Goal: Task Accomplishment & Management: Complete application form

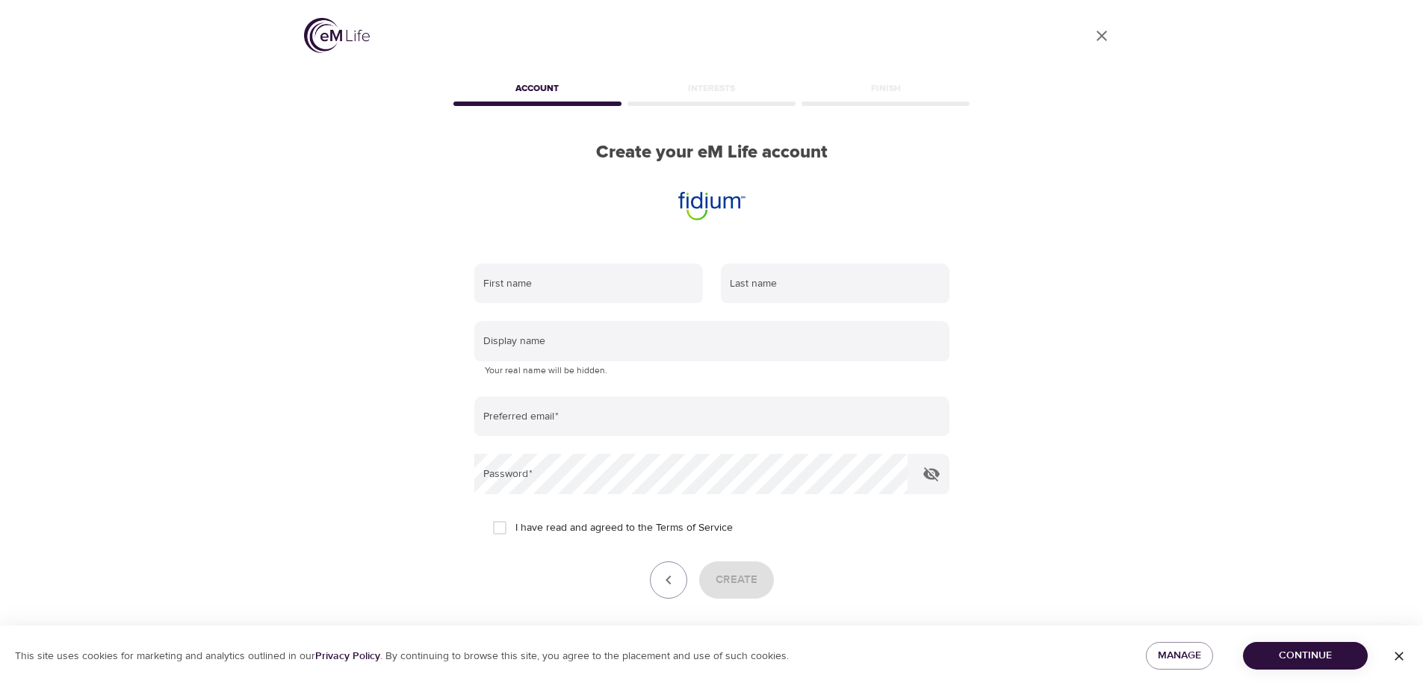
click at [253, 275] on div "User Profile Account Interests Finish Create your eM Life account First name La…" at bounding box center [711, 343] width 1423 height 686
click at [594, 273] on input "text" at bounding box center [588, 284] width 229 height 40
type input "Ethan"
click at [791, 282] on input "text" at bounding box center [835, 284] width 229 height 40
type input "Mosley"
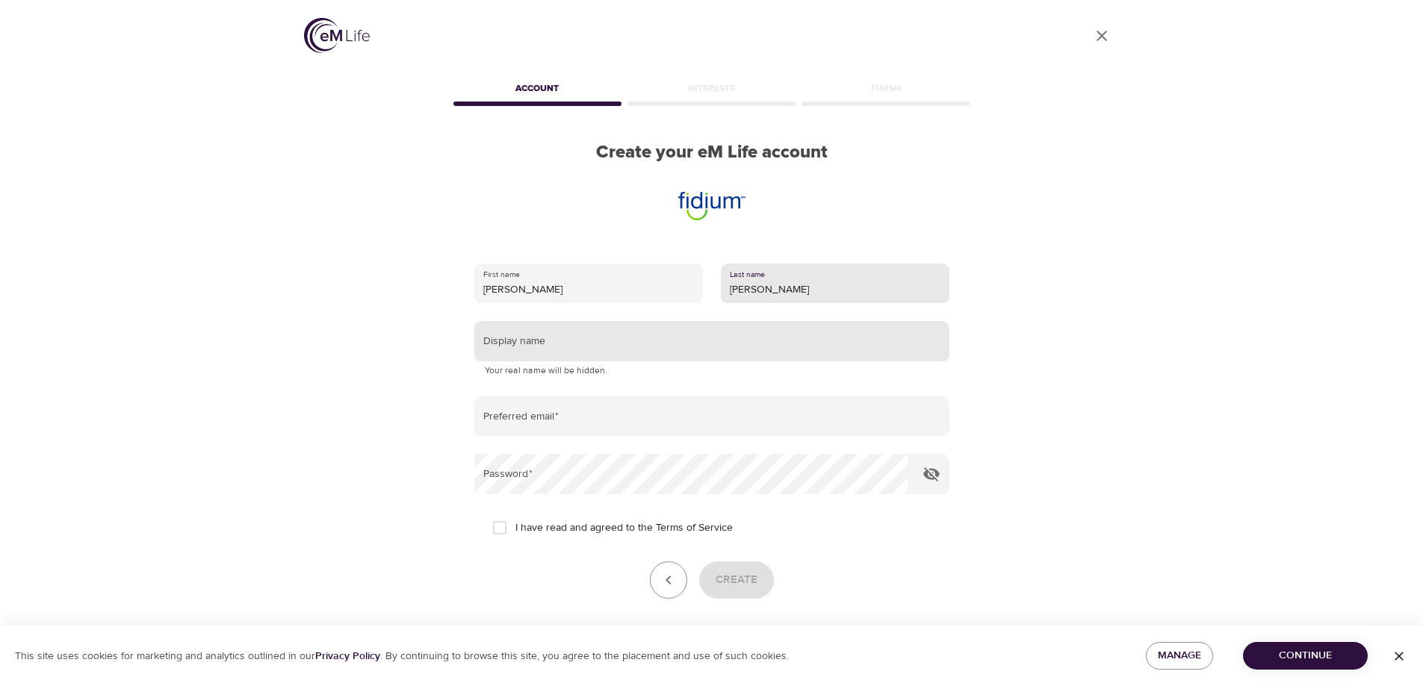
click at [618, 343] on input "text" at bounding box center [711, 341] width 475 height 40
type input "EGMosley"
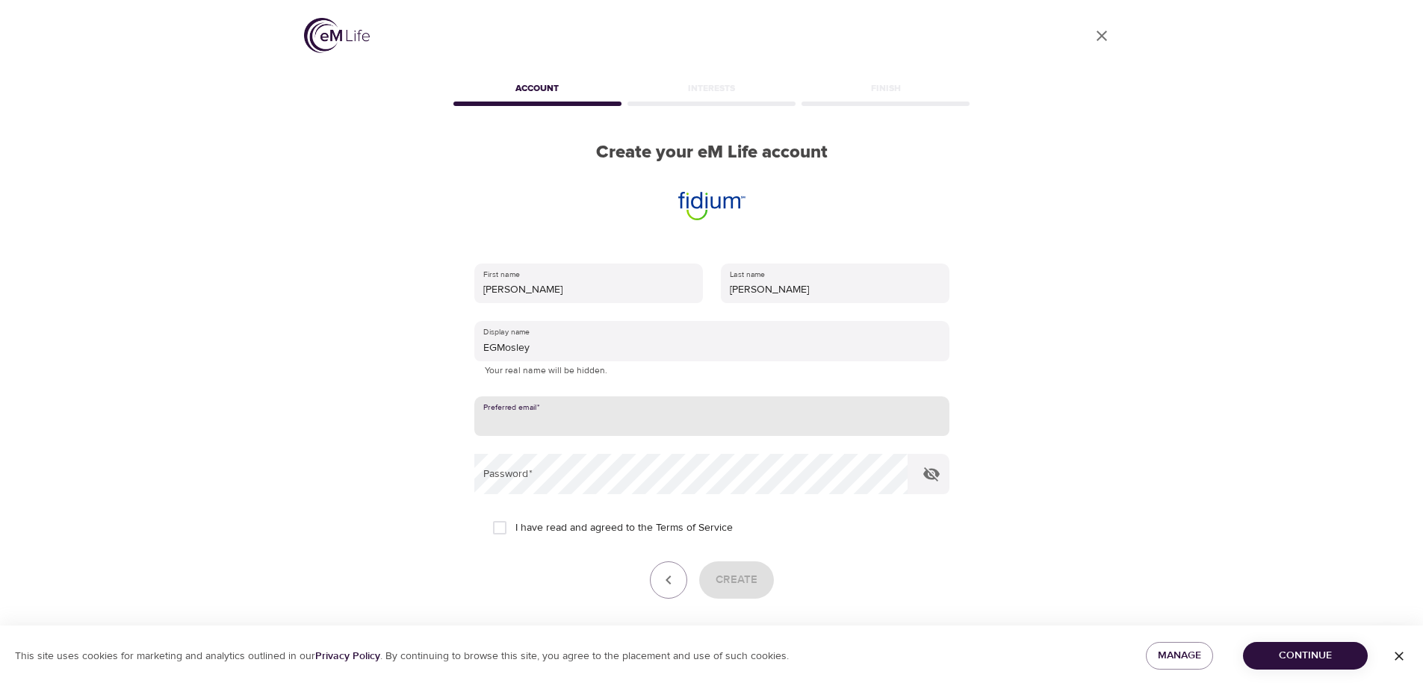
click at [584, 423] on input "email" at bounding box center [711, 417] width 475 height 40
type input "ethan.mosley@fidium.com"
click at [934, 477] on icon "button" at bounding box center [931, 474] width 18 height 18
click at [544, 524] on span "I have read and agreed to the Terms of Service" at bounding box center [623, 529] width 217 height 16
click at [515, 524] on input "I have read and agreed to the Terms of Service" at bounding box center [499, 527] width 31 height 31
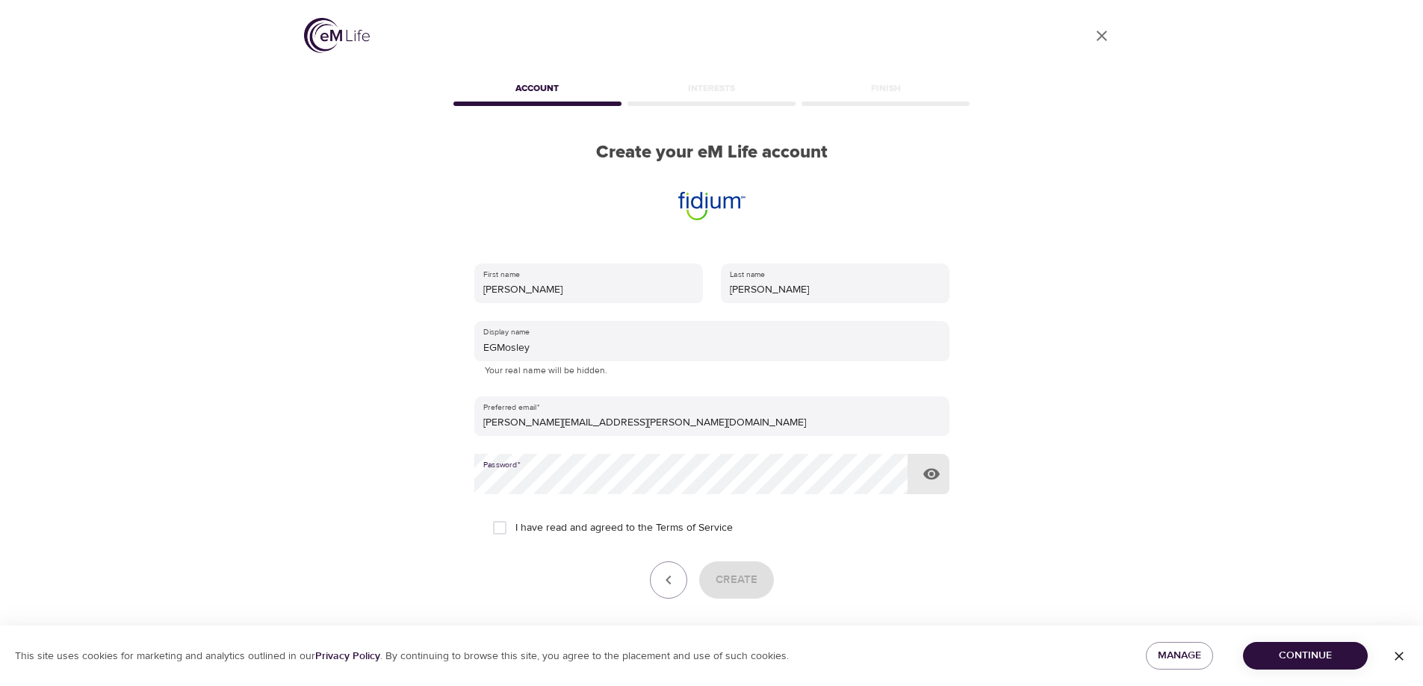
checkbox input "true"
click at [739, 571] on span "Create" at bounding box center [736, 580] width 42 height 19
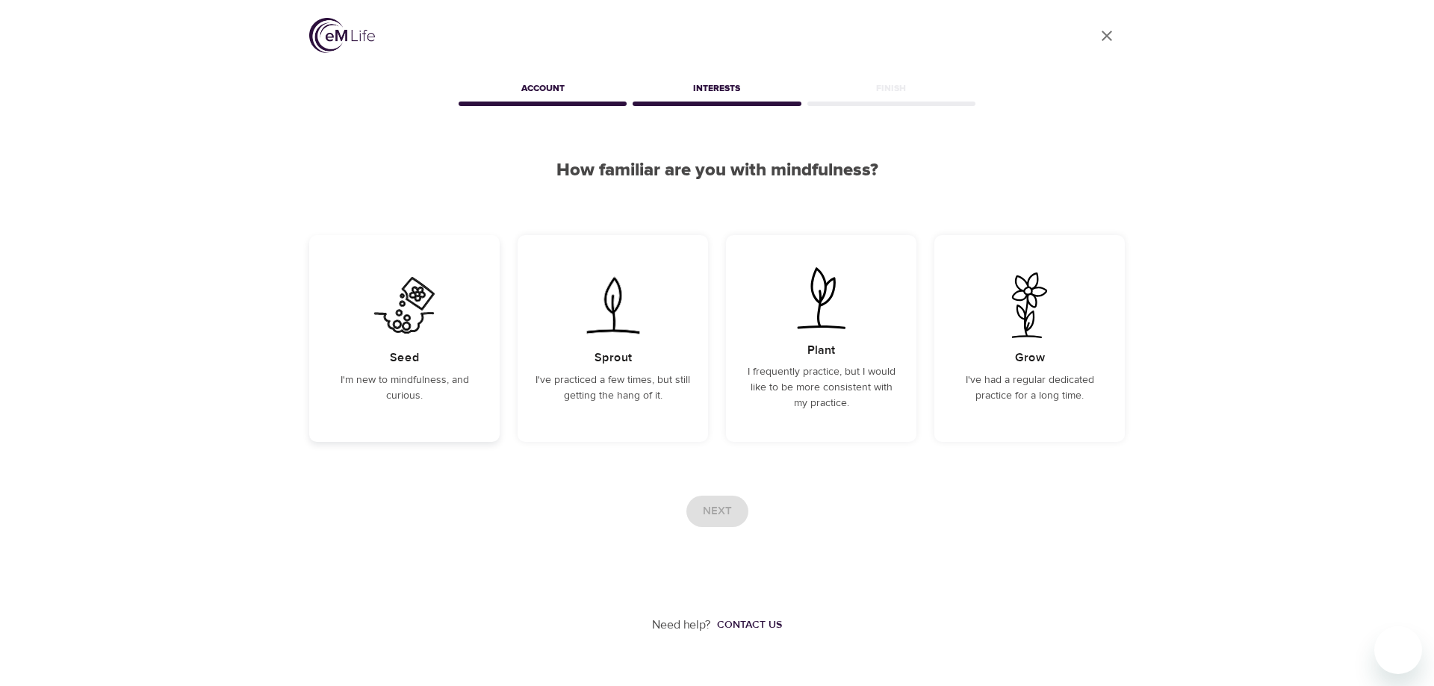
click at [367, 344] on div "Seed I'm new to mindfulness, and curious." at bounding box center [404, 338] width 190 height 207
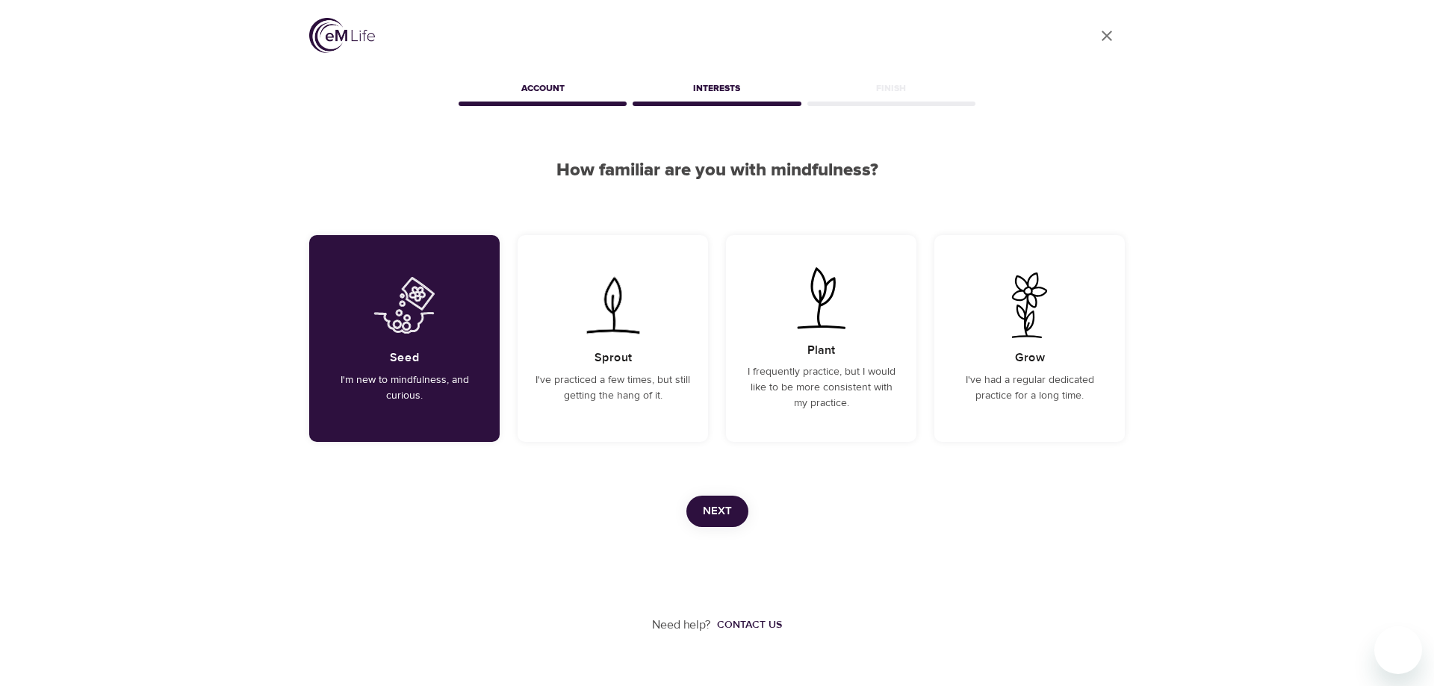
click at [729, 514] on span "Next" at bounding box center [717, 511] width 29 height 19
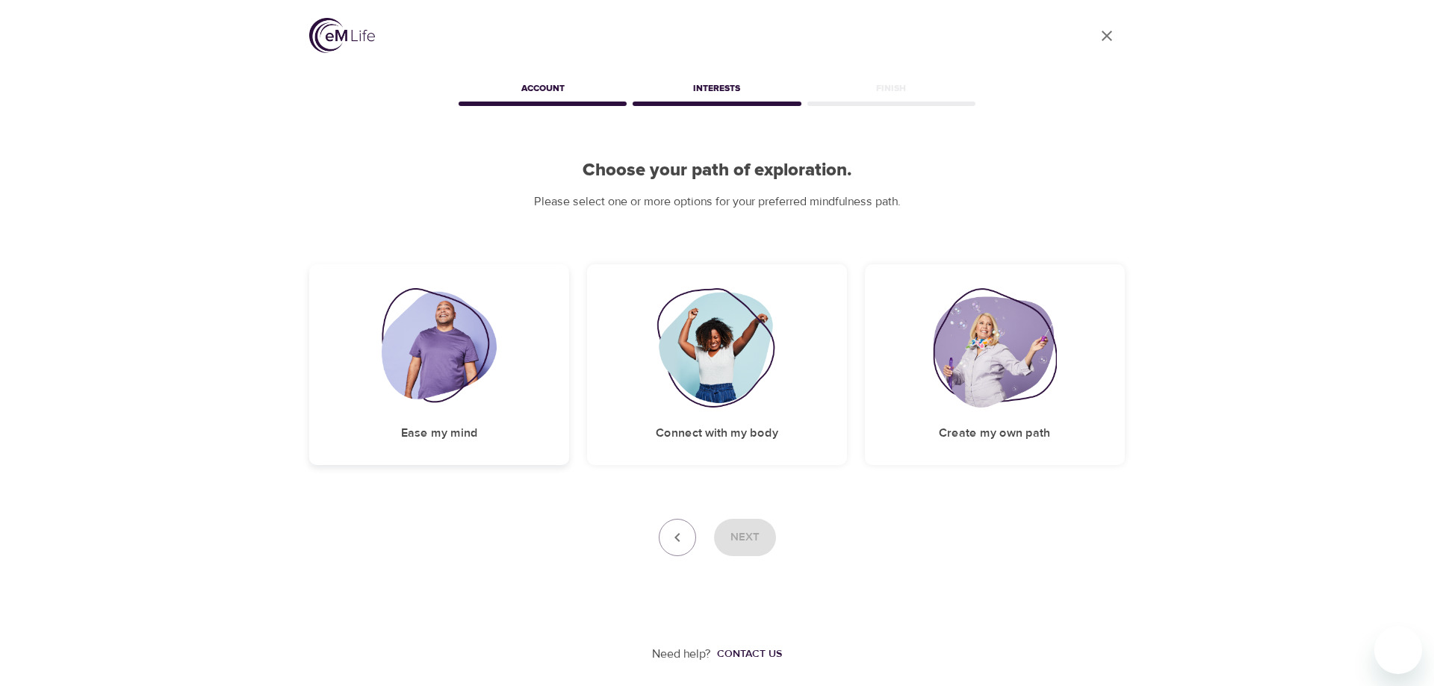
click at [430, 388] on img at bounding box center [440, 347] width 116 height 119
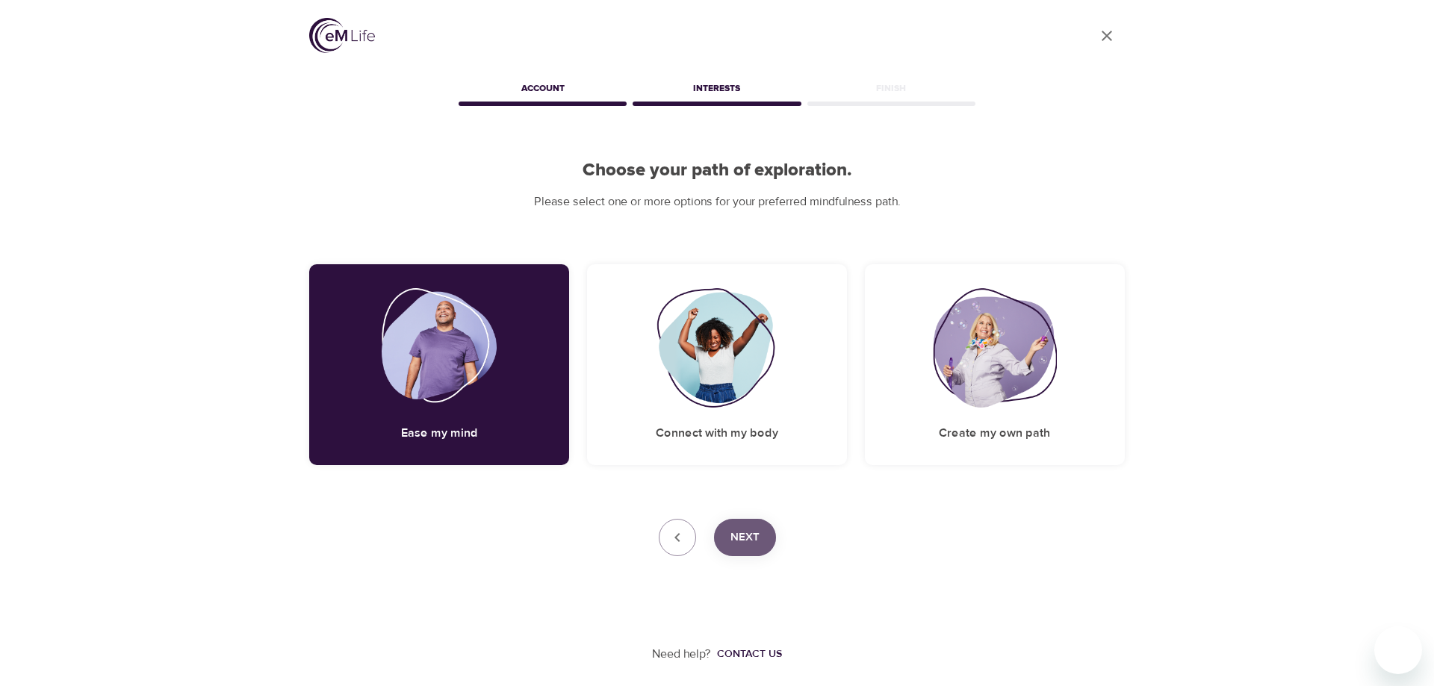
click at [727, 530] on button "Next" at bounding box center [745, 537] width 62 height 37
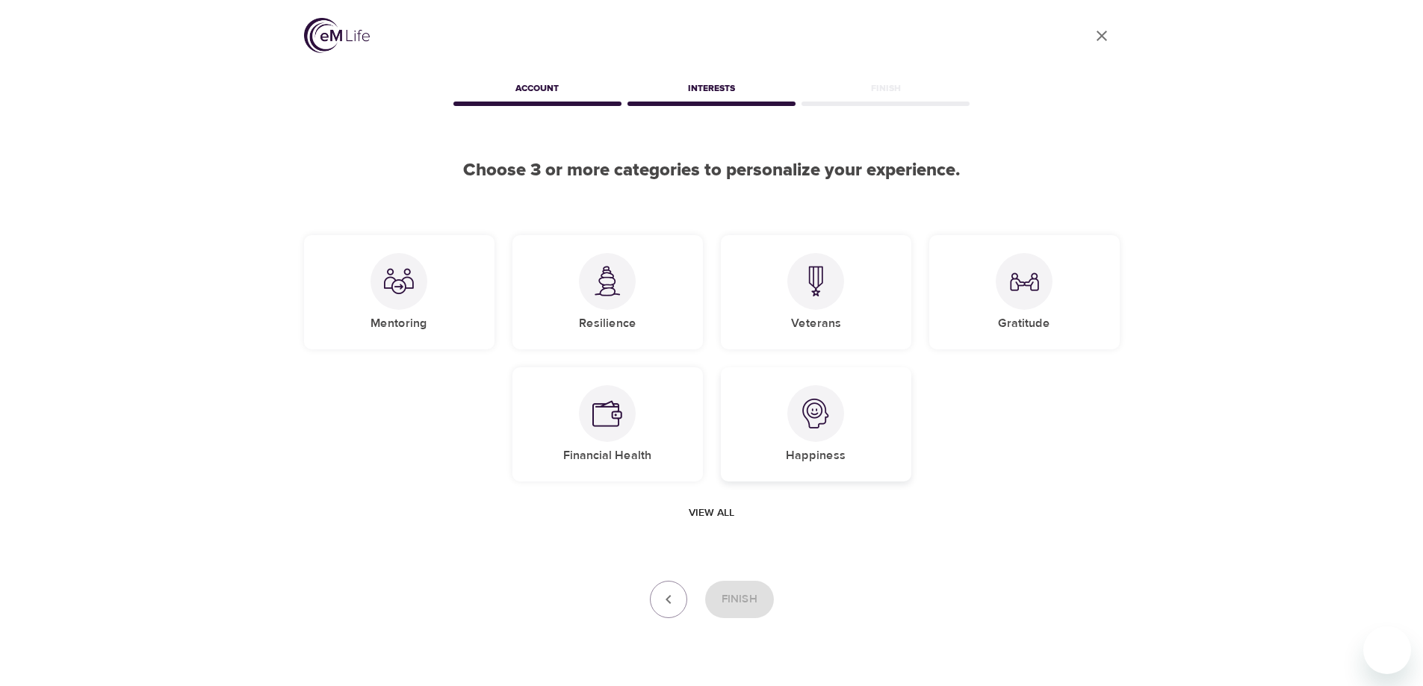
click at [839, 428] on div at bounding box center [815, 413] width 57 height 57
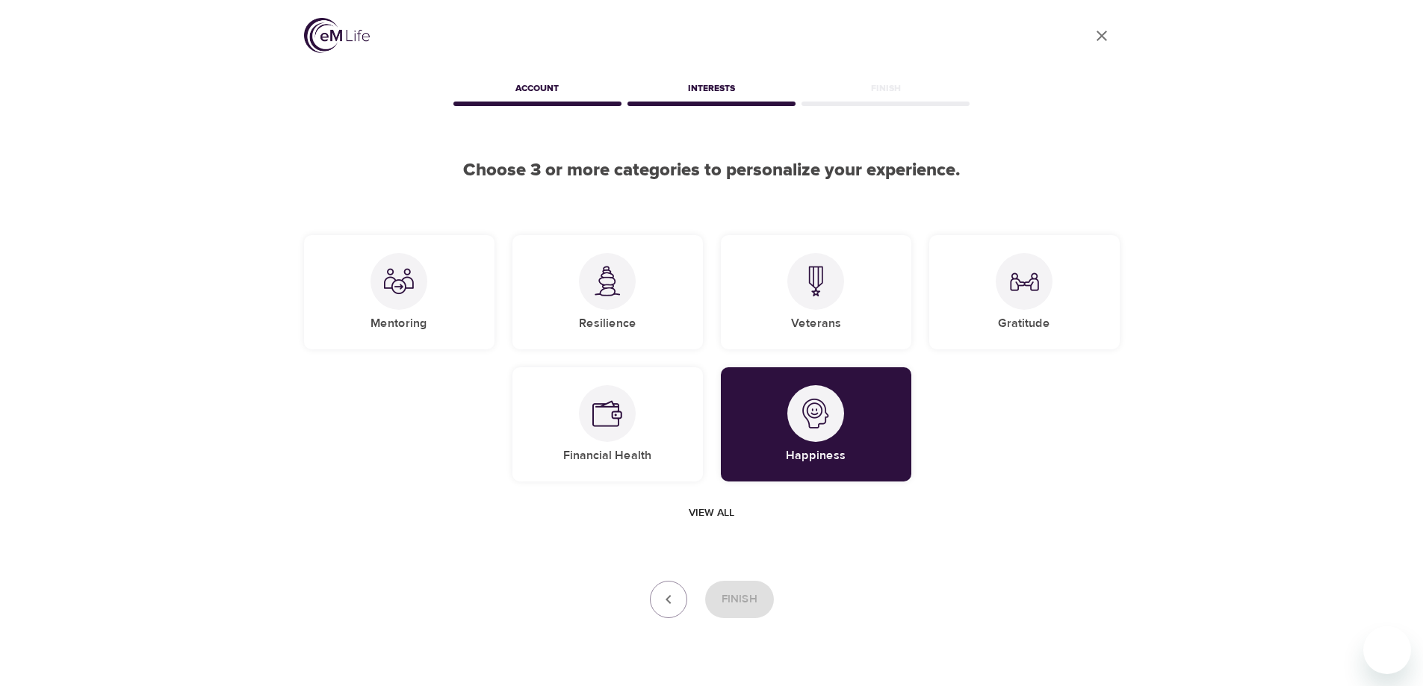
click at [707, 509] on span "View all" at bounding box center [712, 513] width 46 height 19
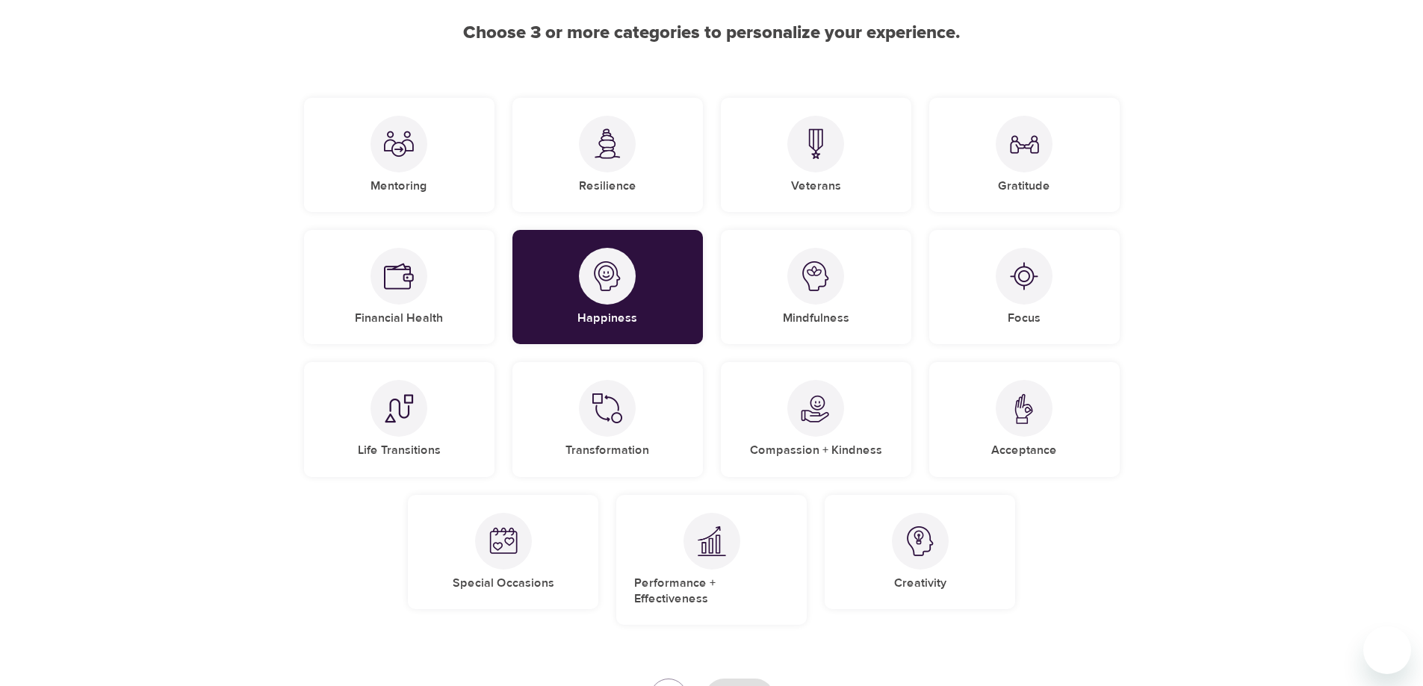
scroll to position [149, 0]
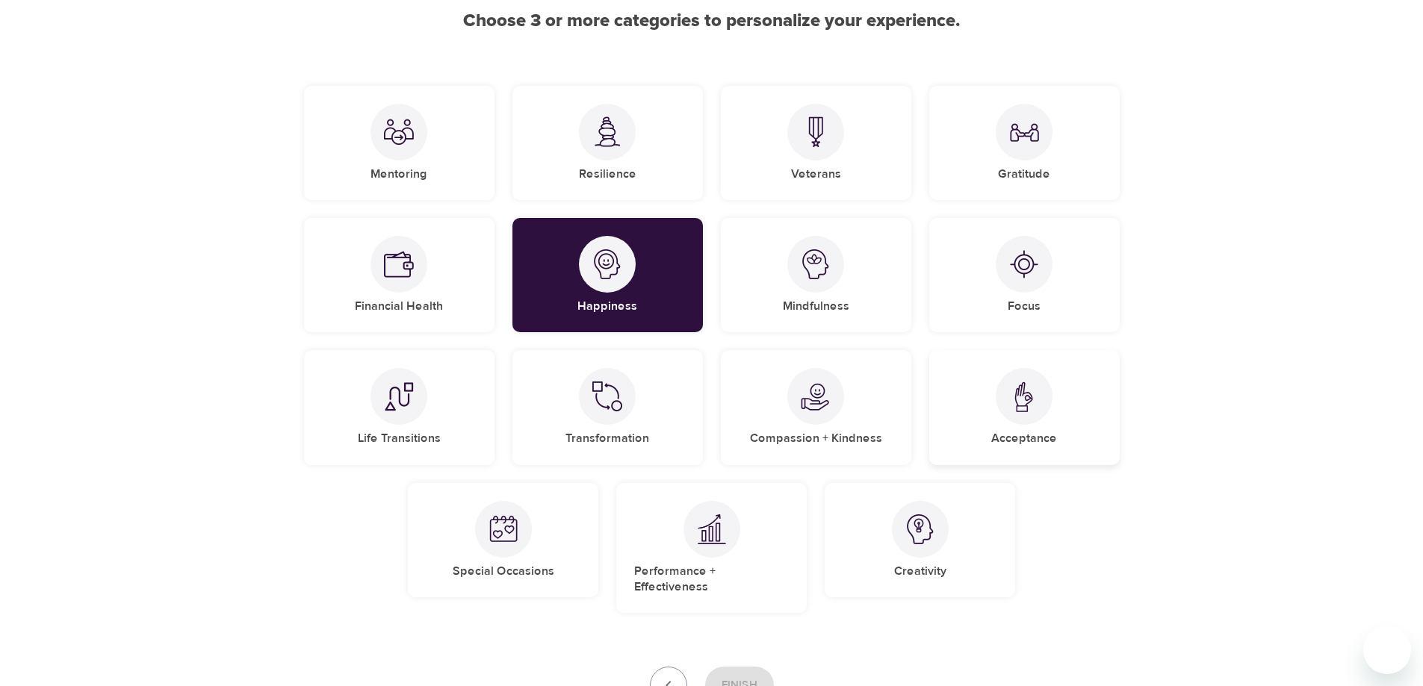
click at [994, 394] on div "Acceptance" at bounding box center [1024, 407] width 190 height 114
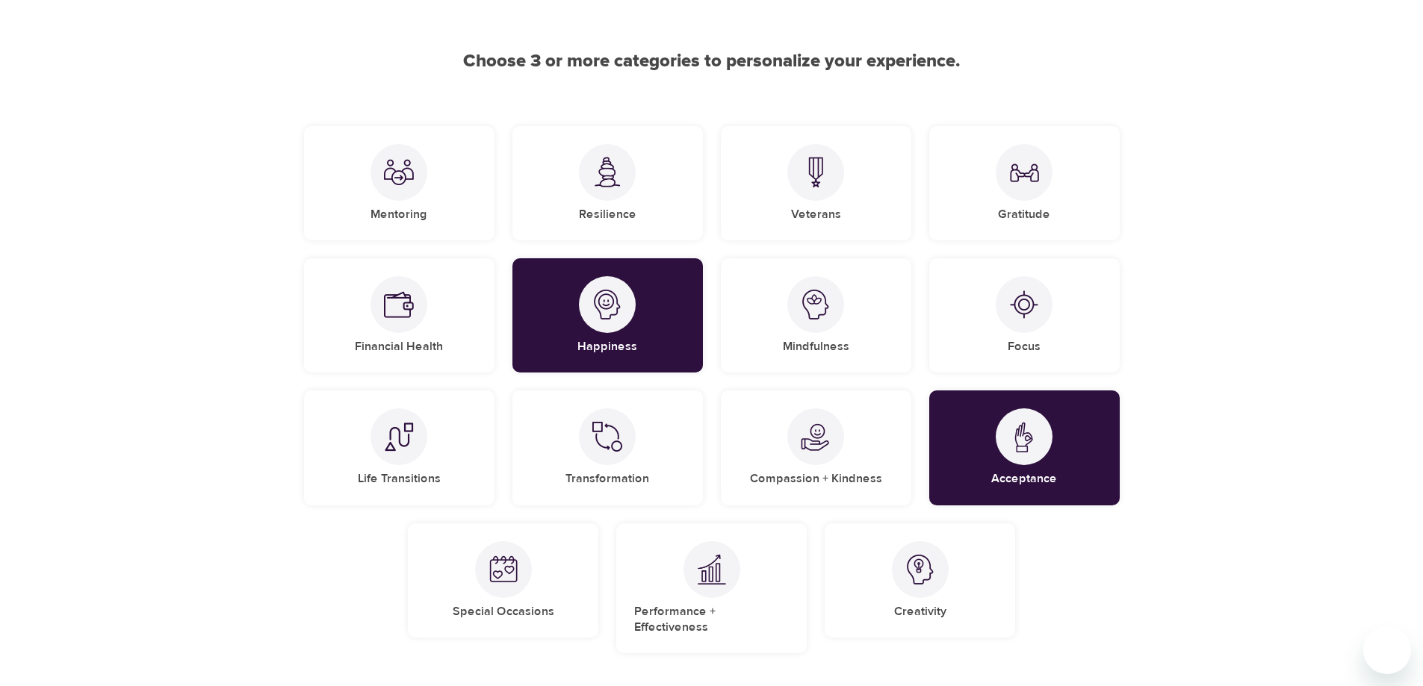
scroll to position [75, 0]
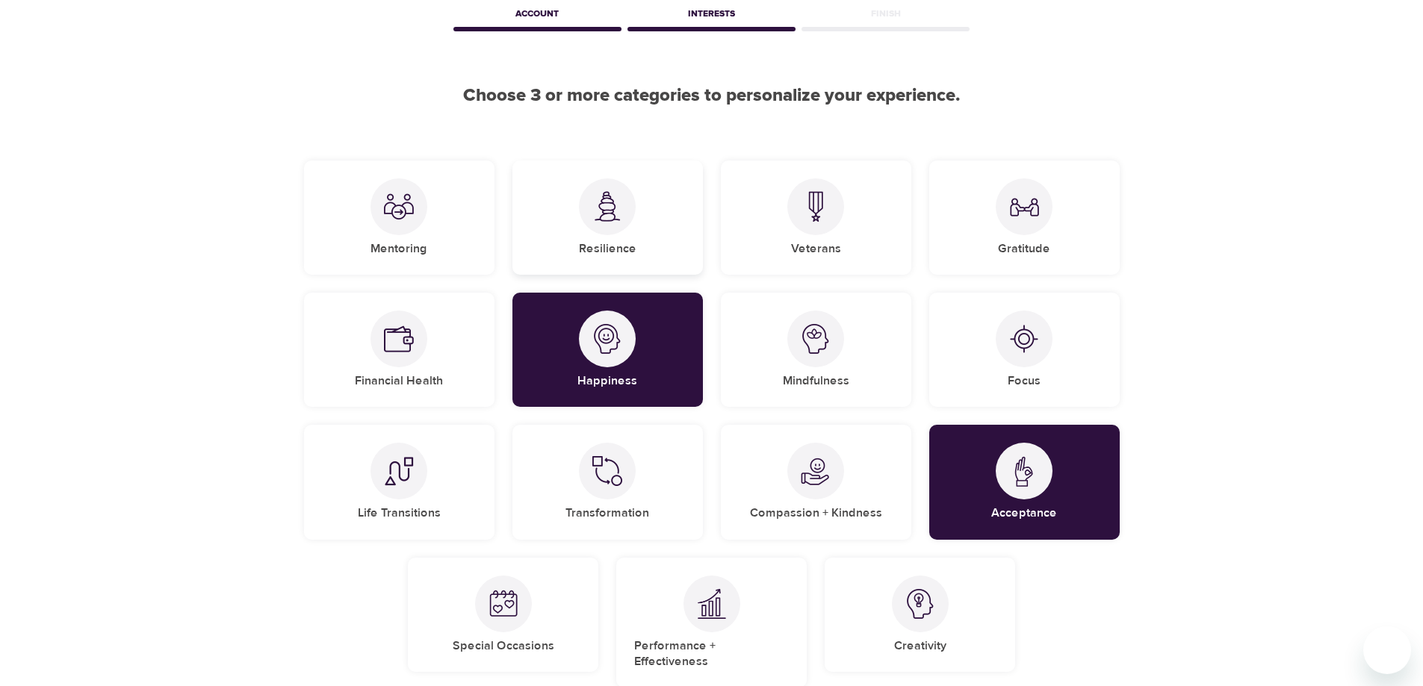
click at [534, 250] on div "Resilience" at bounding box center [607, 218] width 190 height 114
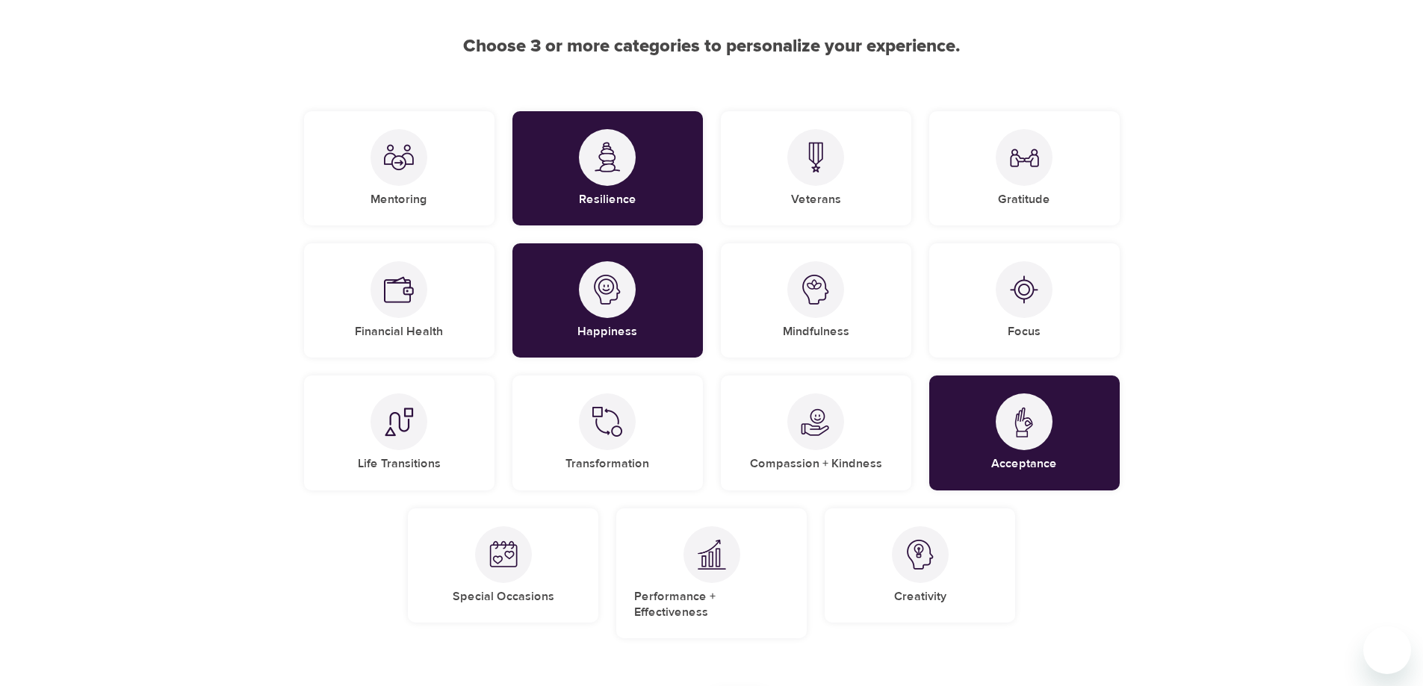
scroll to position [258, 0]
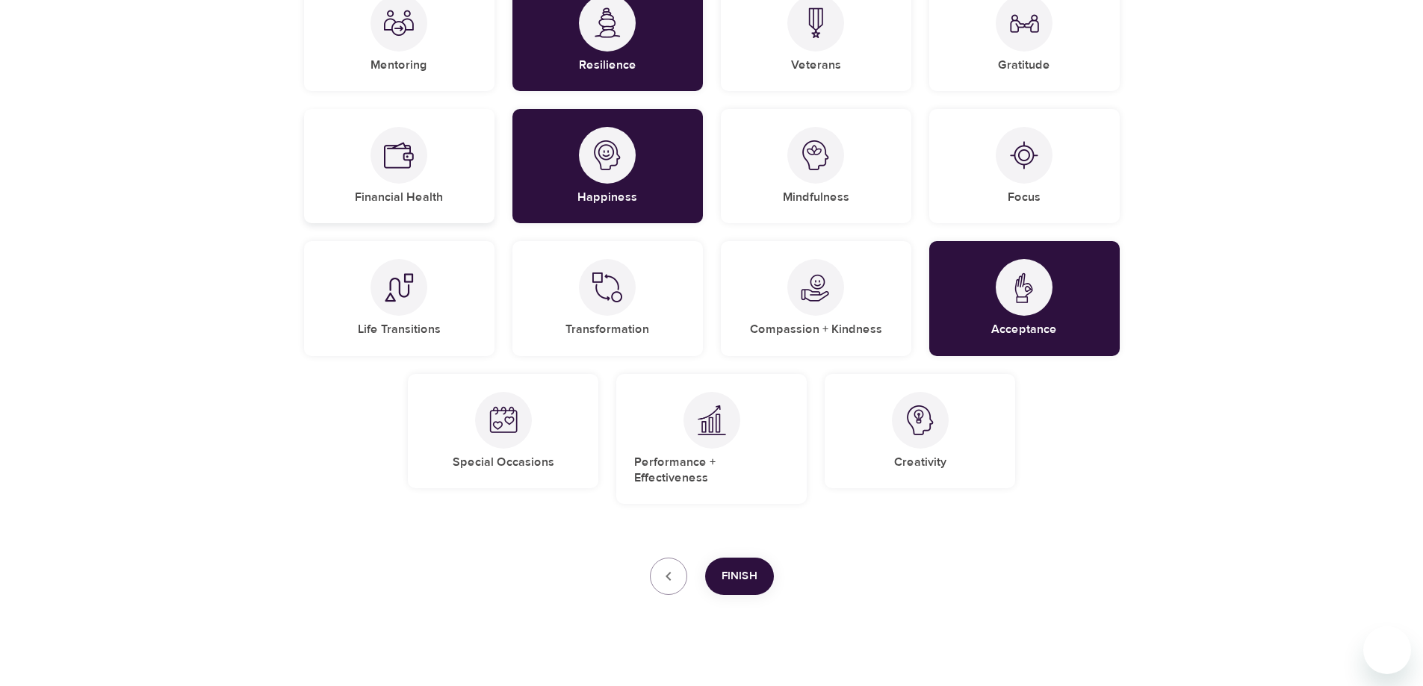
click at [361, 169] on div "Financial Health" at bounding box center [399, 166] width 190 height 114
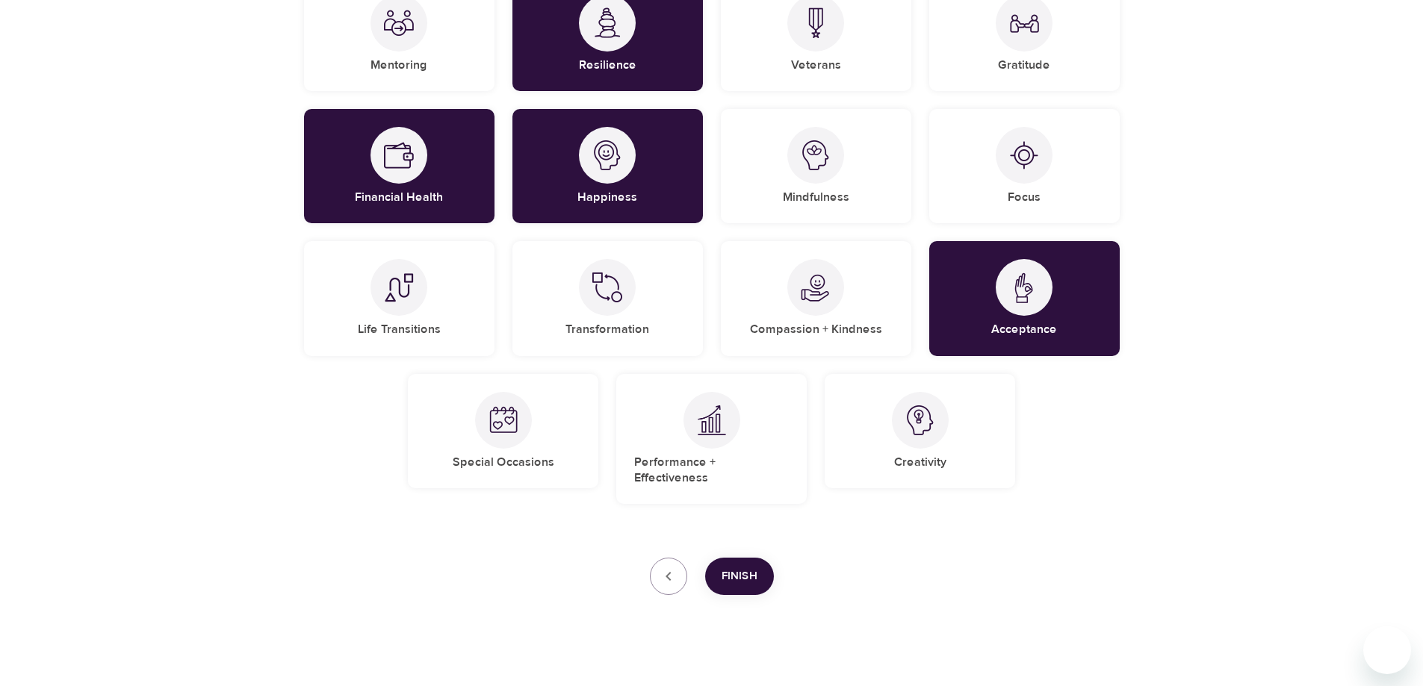
scroll to position [184, 0]
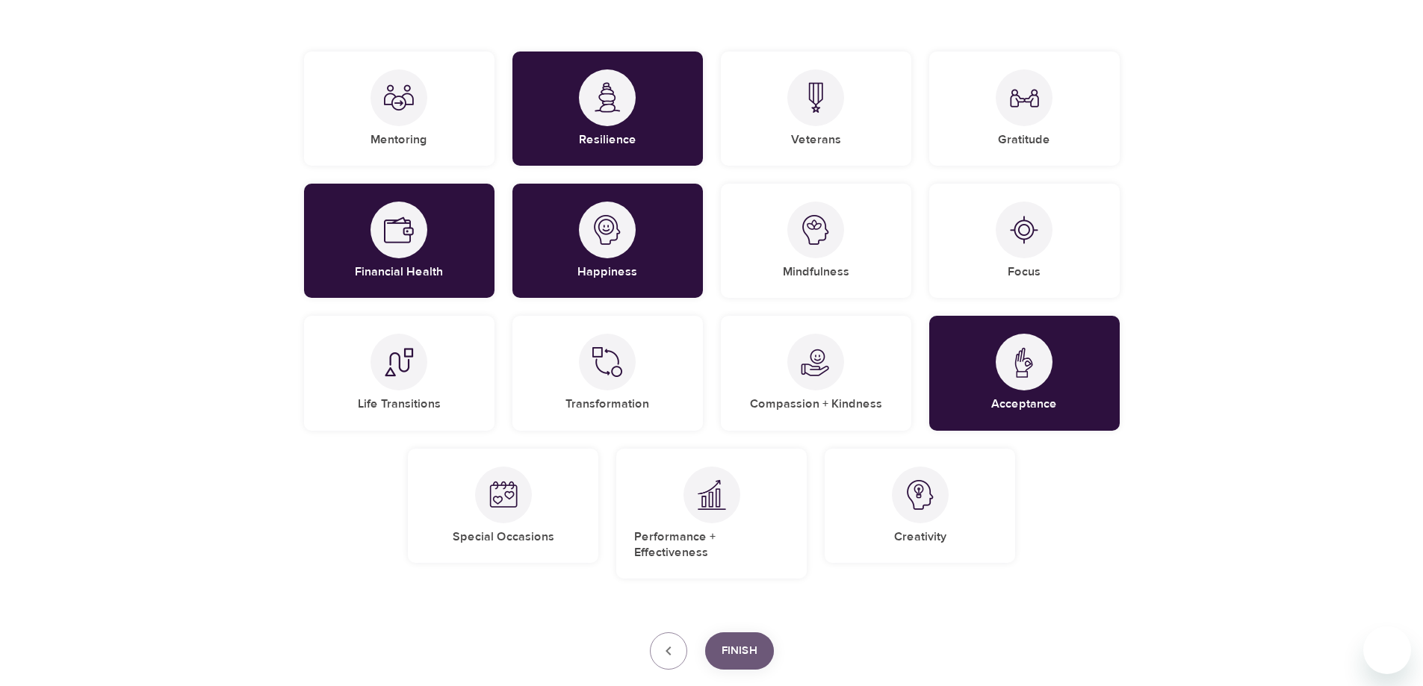
click at [724, 642] on span "Finish" at bounding box center [739, 651] width 36 height 19
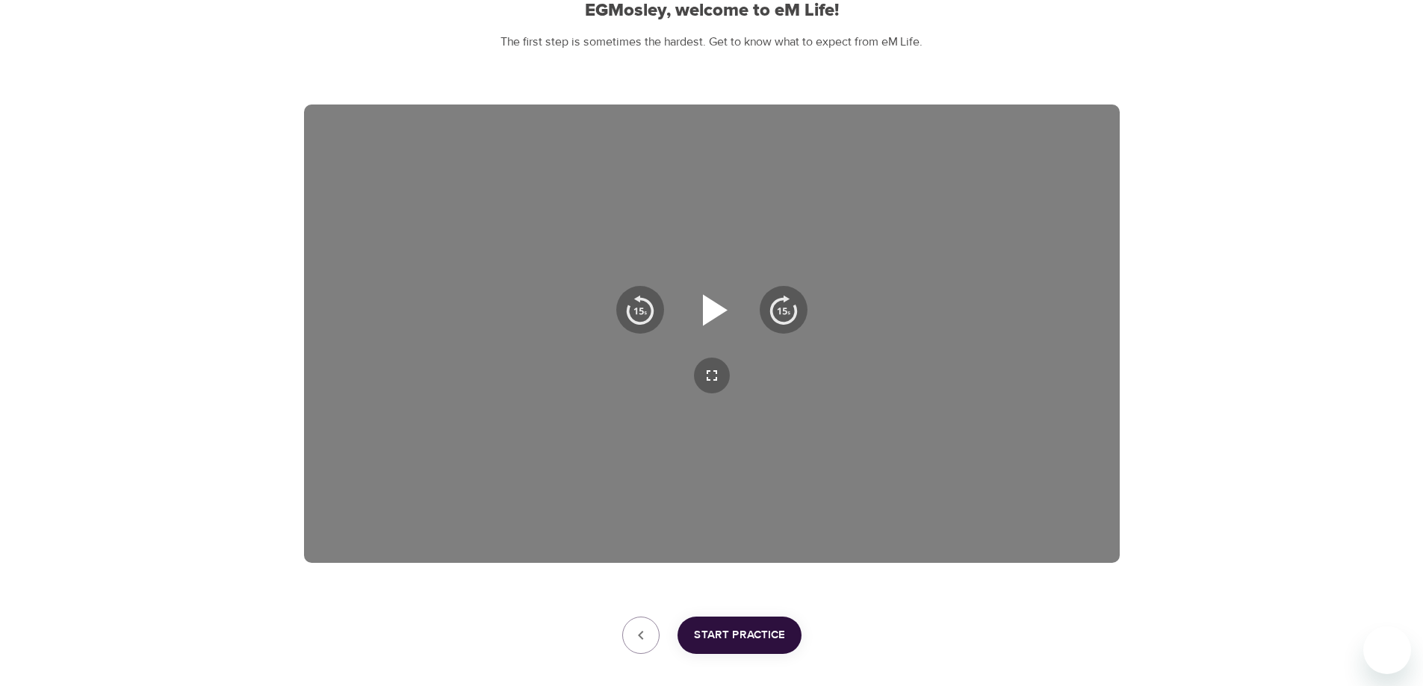
click at [707, 312] on icon "button" at bounding box center [715, 309] width 25 height 31
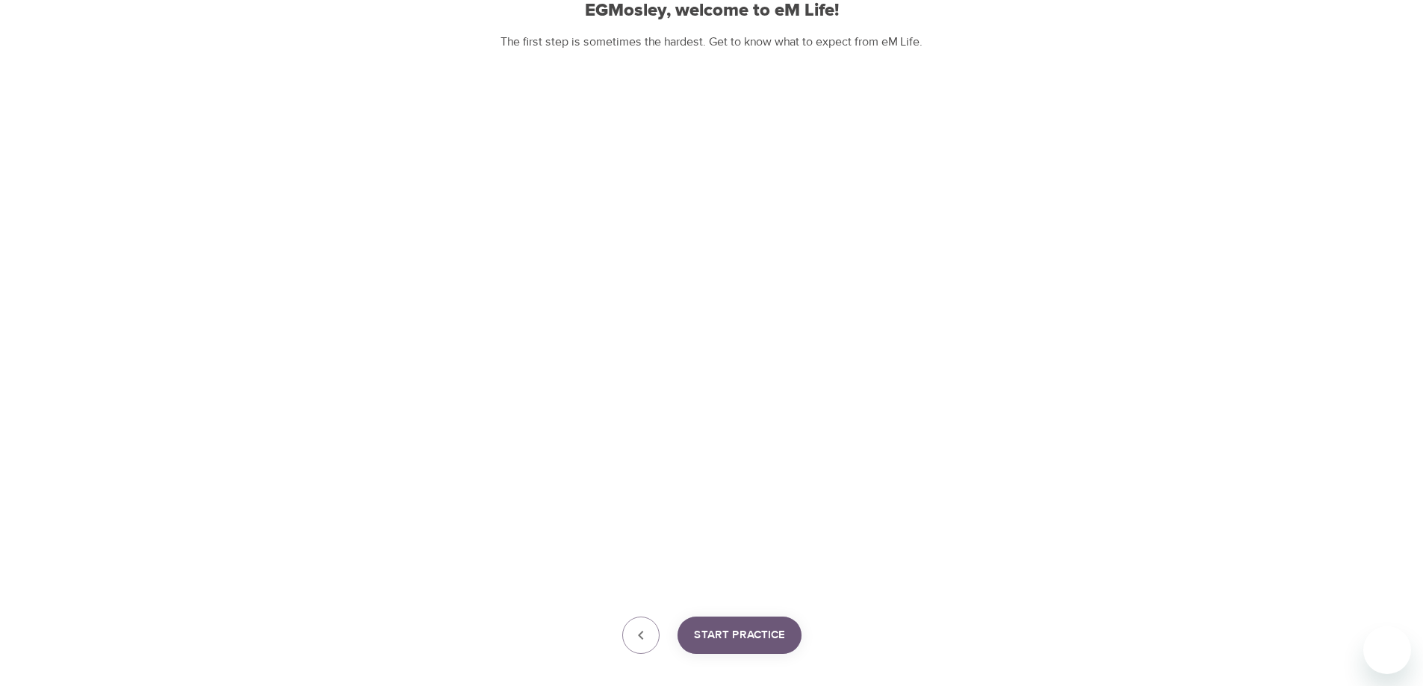
click at [774, 633] on span "Start Practice" at bounding box center [739, 635] width 91 height 19
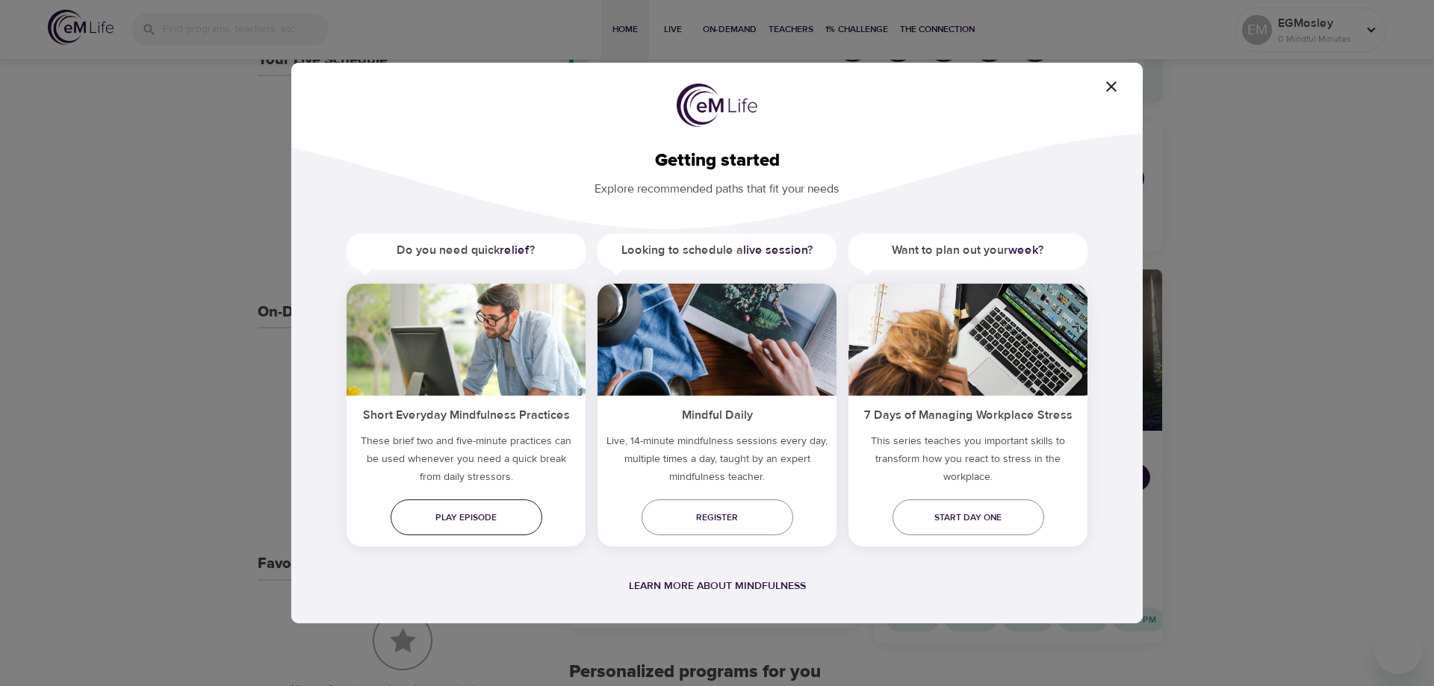
click at [483, 515] on span "Play episode" at bounding box center [467, 518] width 128 height 16
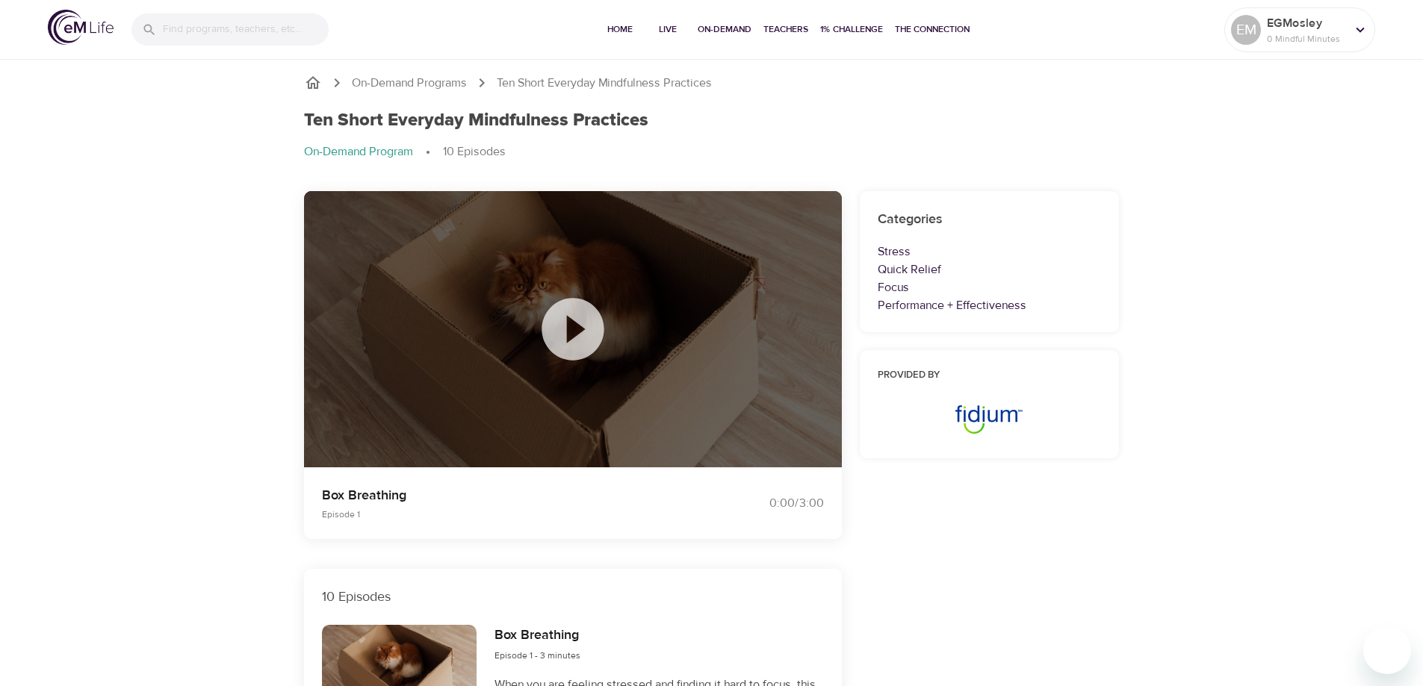
click at [583, 330] on icon at bounding box center [572, 329] width 75 height 75
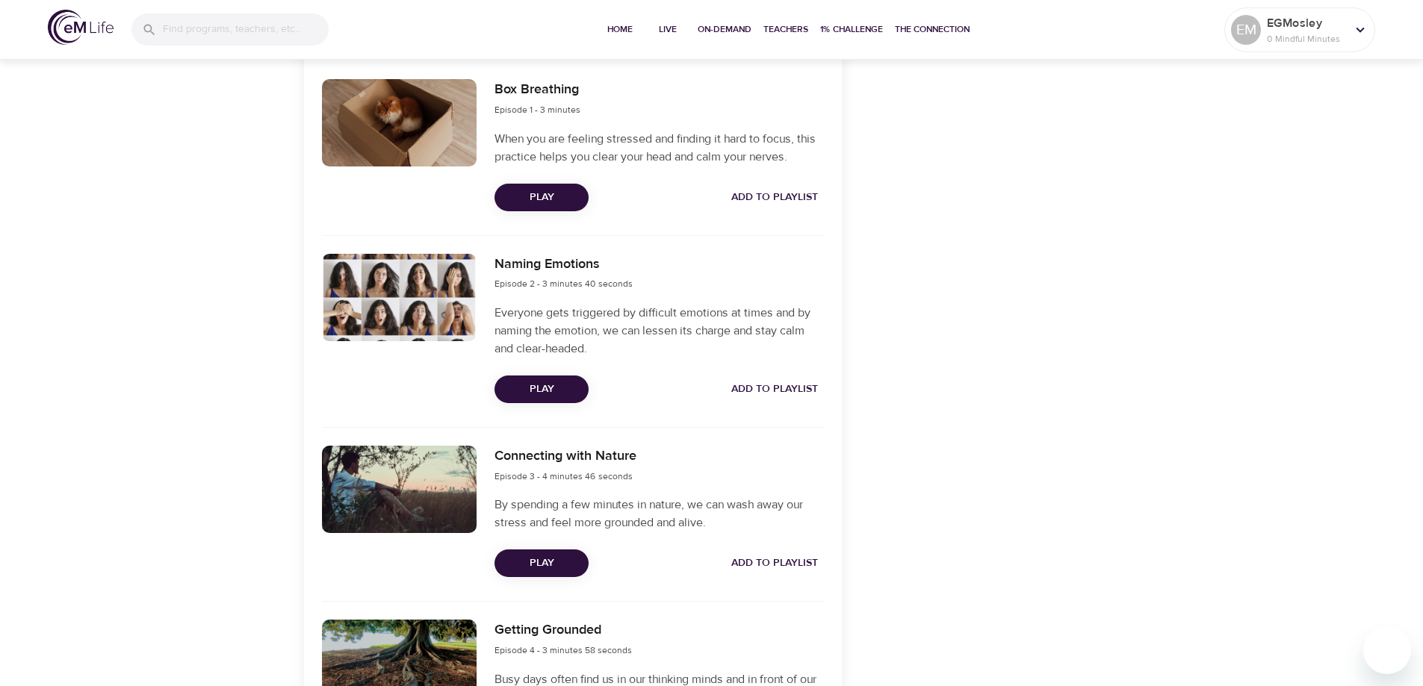
scroll to position [597, 0]
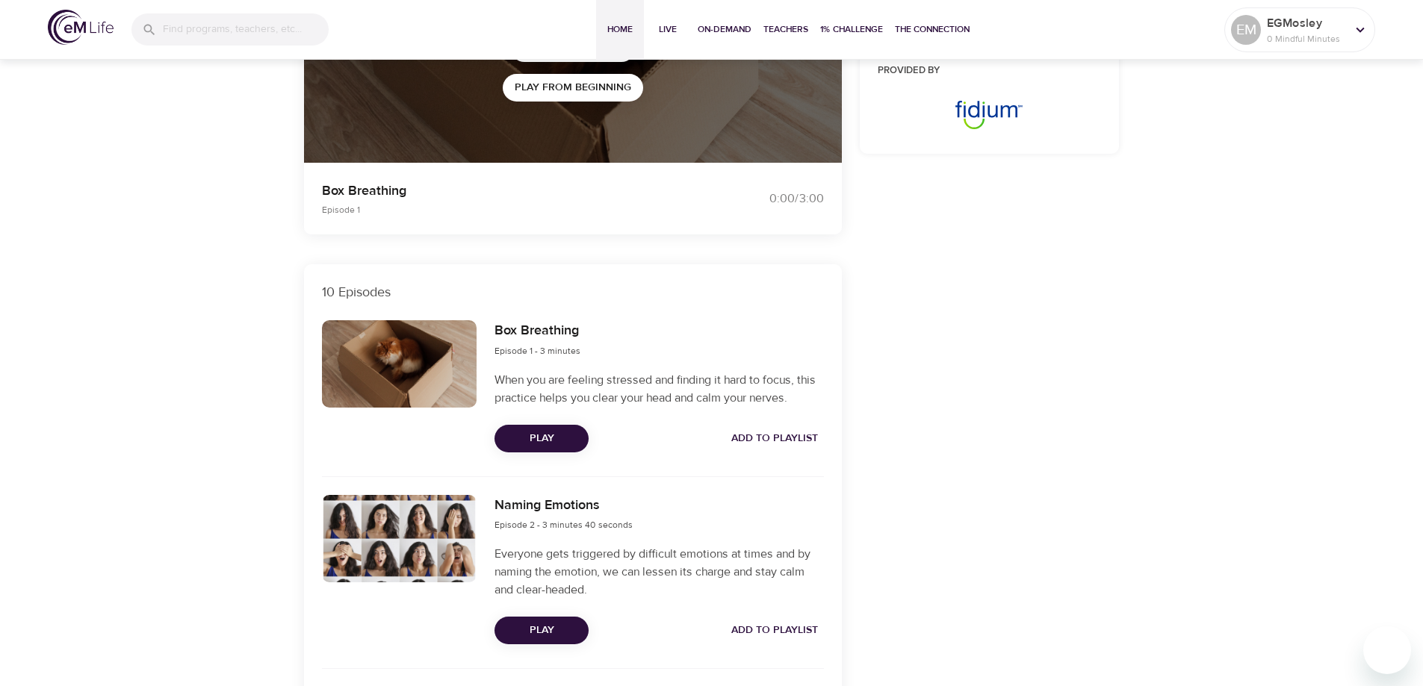
scroll to position [75, 0]
